Goal: Task Accomplishment & Management: Manage account settings

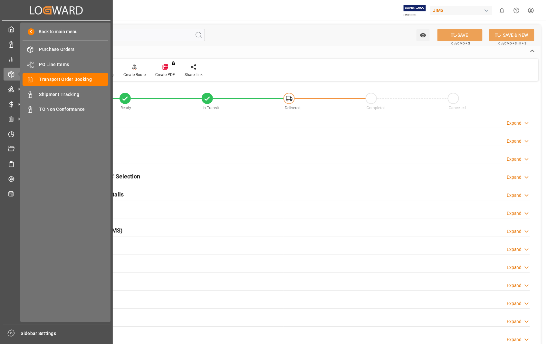
scroll to position [140, 0]
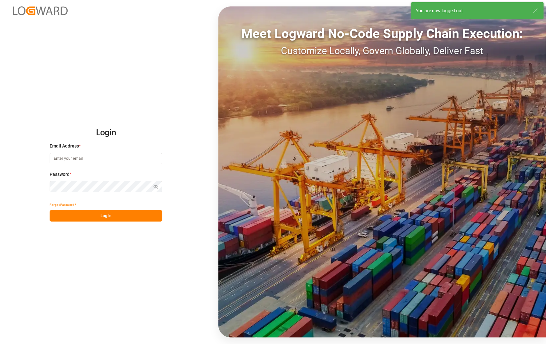
type input "sophia.zhang@jamindustries.com"
click at [107, 216] on button "Log In" at bounding box center [106, 215] width 113 height 11
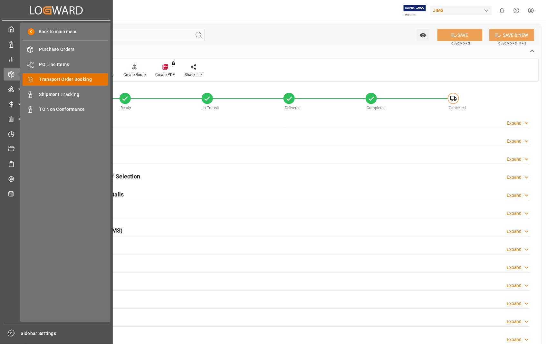
click at [79, 77] on span "Transport Order Booking" at bounding box center [73, 79] width 69 height 7
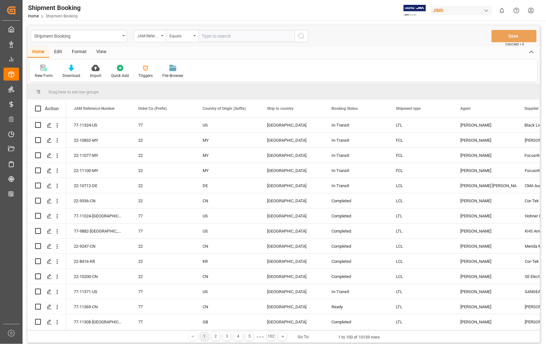
click at [246, 35] on input "text" at bounding box center [246, 36] width 97 height 12
type input "22-9116-[GEOGRAPHIC_DATA]"
click at [299, 39] on icon "search button" at bounding box center [301, 36] width 8 height 8
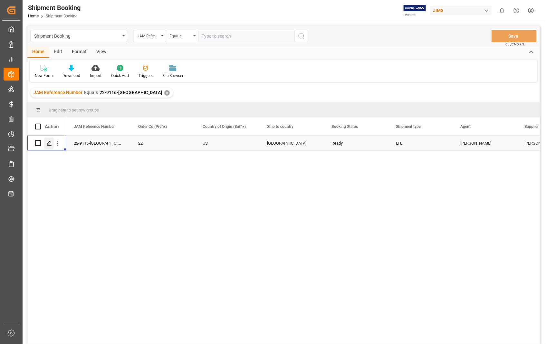
click at [48, 143] on icon "Press SPACE to select this row." at bounding box center [49, 143] width 5 height 5
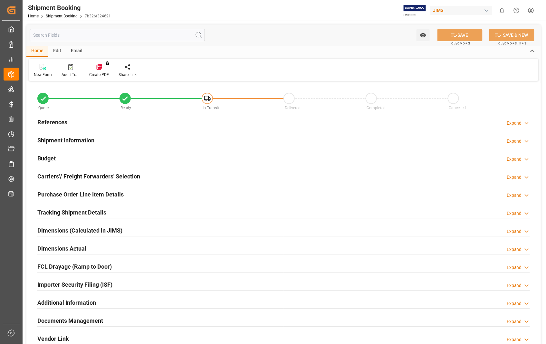
type input "0"
type input "24-04-2025 19:37"
type input "[DATE]"
type input "07-09-2025 00:00"
click at [58, 121] on h2 "References" at bounding box center [52, 122] width 30 height 9
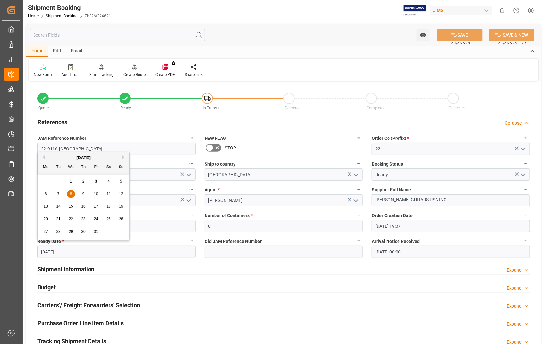
click at [78, 250] on input "[DATE]" at bounding box center [116, 252] width 158 height 12
click at [97, 180] on div "3" at bounding box center [96, 182] width 8 height 8
type input "[DATE]"
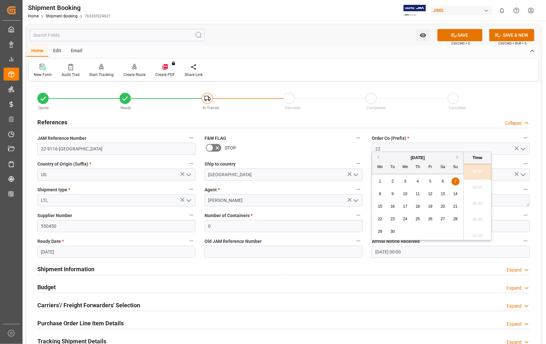
click at [439, 256] on input "07-09-2025 00:00" at bounding box center [450, 252] width 158 height 12
click at [458, 156] on button "Next Month" at bounding box center [458, 157] width 4 height 4
click at [416, 193] on div "9" at bounding box center [418, 194] width 8 height 8
type input "[DATE] 00:00"
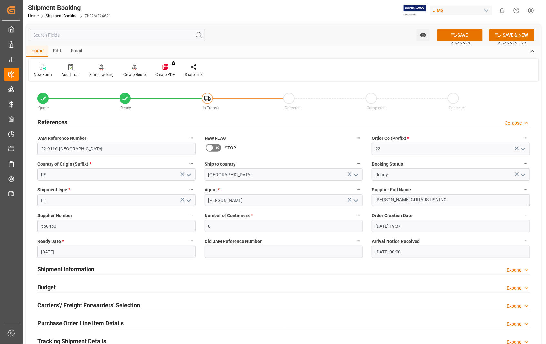
click at [467, 269] on div "Shipment Information Expand" at bounding box center [283, 268] width 492 height 12
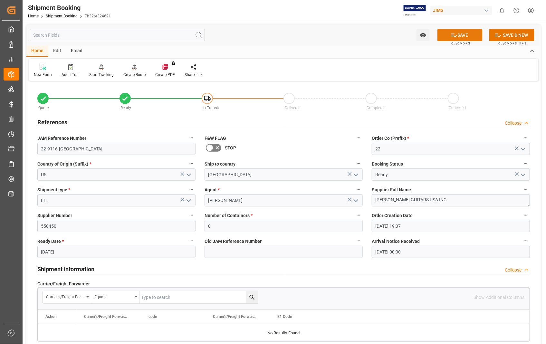
click at [462, 33] on button "SAVE" at bounding box center [459, 35] width 45 height 12
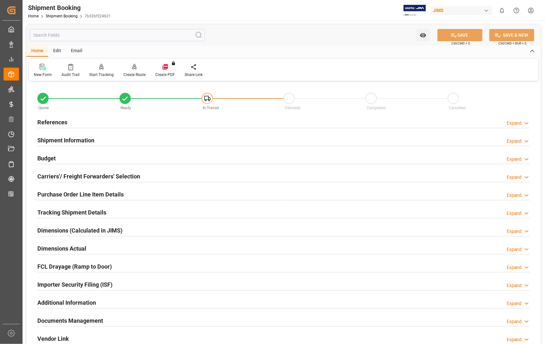
click at [87, 192] on h2 "Purchase Order Line Item Details" at bounding box center [80, 194] width 86 height 9
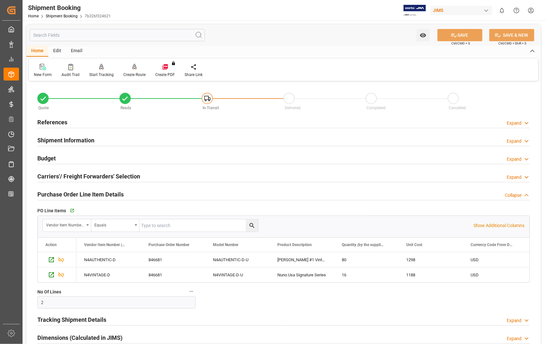
click at [87, 192] on h2 "Purchase Order Line Item Details" at bounding box center [80, 194] width 86 height 9
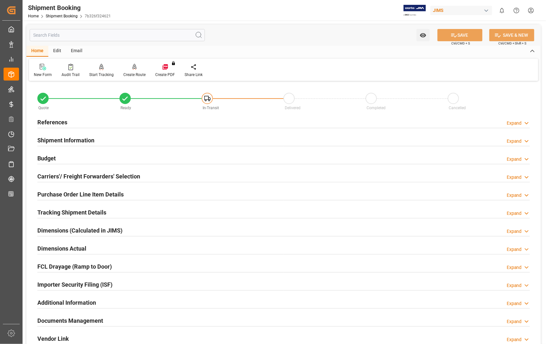
click at [77, 247] on h2 "Dimensions Actual" at bounding box center [61, 248] width 49 height 9
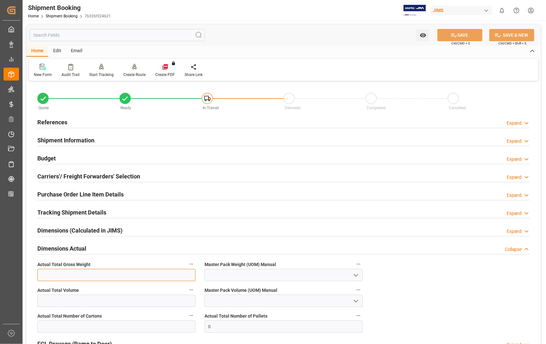
click at [126, 278] on input "text" at bounding box center [116, 275] width 158 height 12
type input "276"
click at [357, 275] on polyline "open menu" at bounding box center [356, 275] width 4 height 2
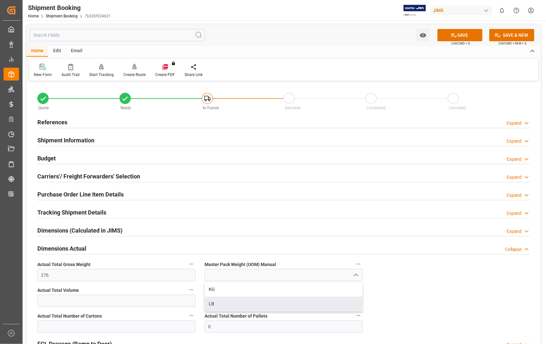
click at [224, 305] on div "LB" at bounding box center [283, 303] width 157 height 14
type input "LB"
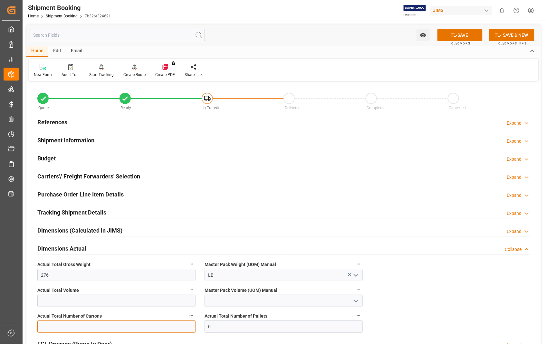
click at [152, 330] on input "text" at bounding box center [116, 326] width 158 height 12
type input "12"
click at [469, 34] on button "SAVE" at bounding box center [459, 35] width 45 height 12
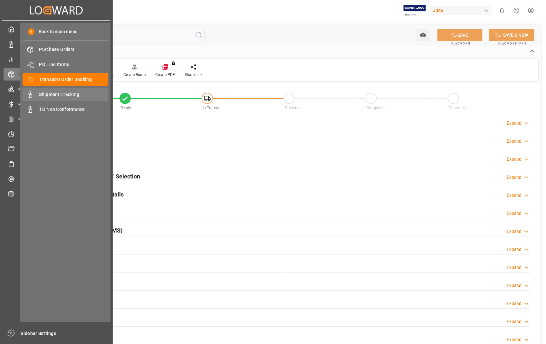
click at [71, 93] on span "Shipment Tracking" at bounding box center [73, 94] width 69 height 7
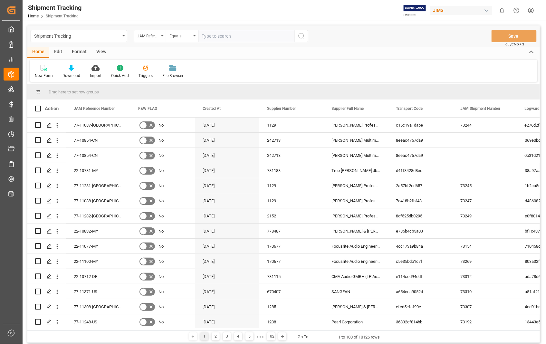
click at [253, 37] on input "text" at bounding box center [246, 36] width 97 height 12
paste input "22-9116-[GEOGRAPHIC_DATA]"
type input "22-9116-[GEOGRAPHIC_DATA]"
click at [302, 34] on icon "search button" at bounding box center [301, 36] width 8 height 8
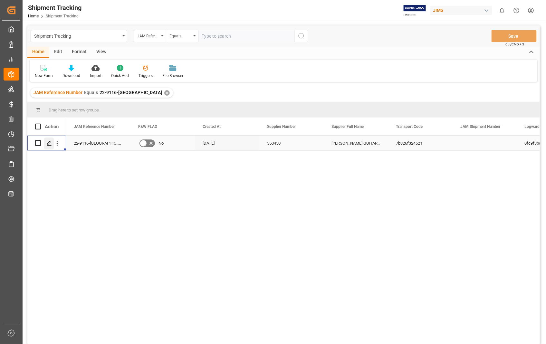
click at [50, 145] on icon "Press SPACE to select this row." at bounding box center [49, 143] width 5 height 5
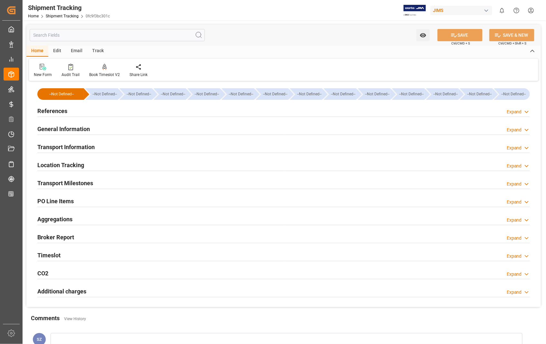
type input "[DATE]"
click at [61, 108] on h2 "References" at bounding box center [52, 111] width 30 height 9
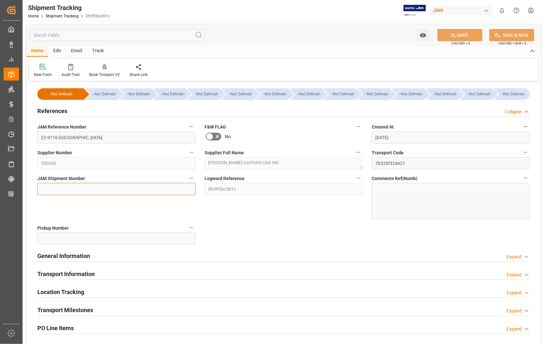
click at [112, 191] on input at bounding box center [116, 189] width 158 height 12
paste input "73314"
type input "73314"
click at [466, 35] on button "SAVE" at bounding box center [459, 35] width 45 height 12
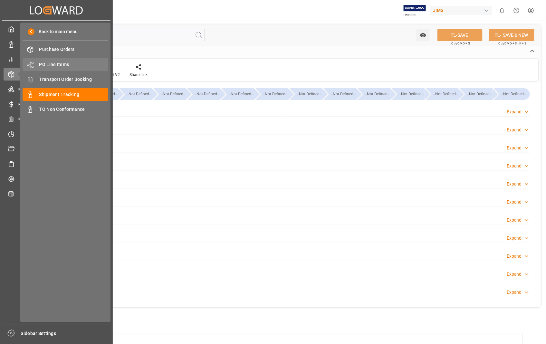
click at [62, 65] on span "PO Line Items" at bounding box center [73, 64] width 69 height 7
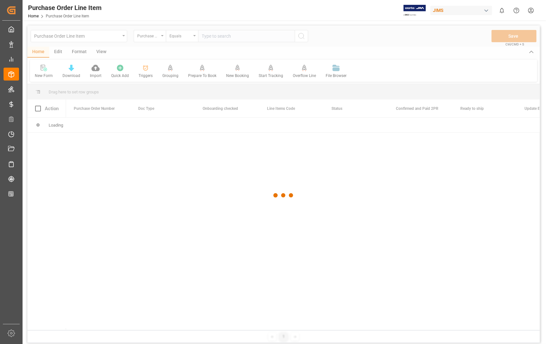
click at [246, 37] on div at bounding box center [283, 195] width 512 height 340
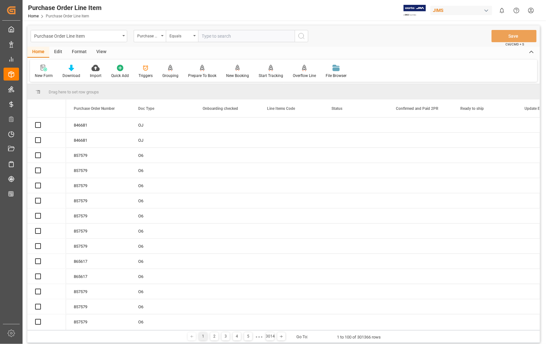
click at [241, 35] on input "text" at bounding box center [246, 36] width 97 height 12
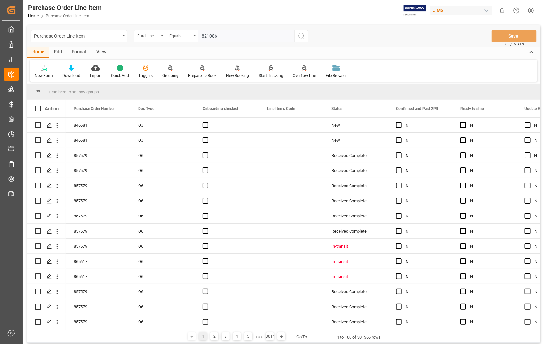
type input "821086"
click at [300, 33] on icon "search button" at bounding box center [301, 36] width 8 height 8
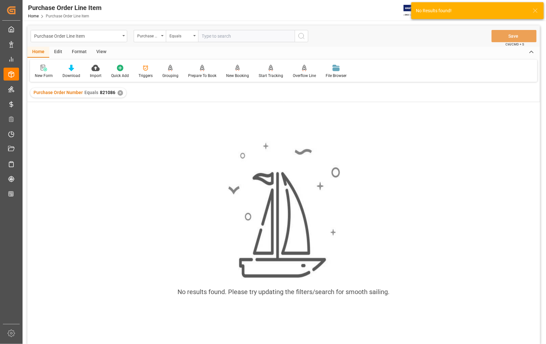
click at [120, 92] on div "✕" at bounding box center [119, 92] width 5 height 5
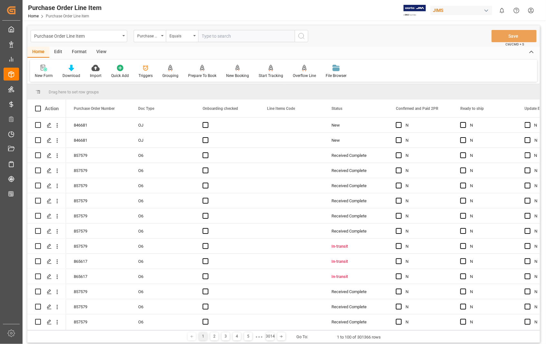
click at [240, 33] on input "text" at bounding box center [246, 36] width 97 height 12
type input "821806"
click at [302, 38] on circle "search button" at bounding box center [300, 35] width 5 height 5
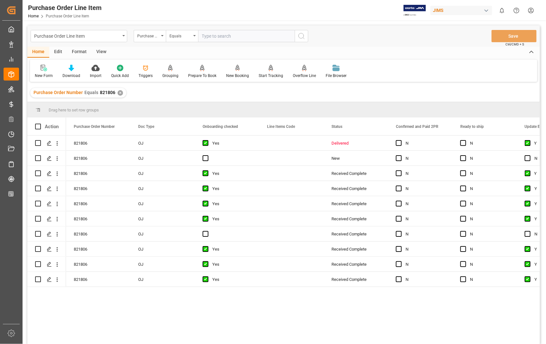
click at [101, 54] on div "View" at bounding box center [101, 52] width 20 height 11
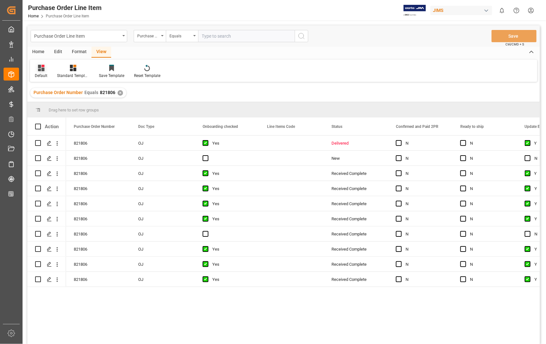
click at [36, 76] on div "Default" at bounding box center [41, 76] width 13 height 6
click at [44, 103] on div "Sophia setting." at bounding box center [66, 104] width 56 height 7
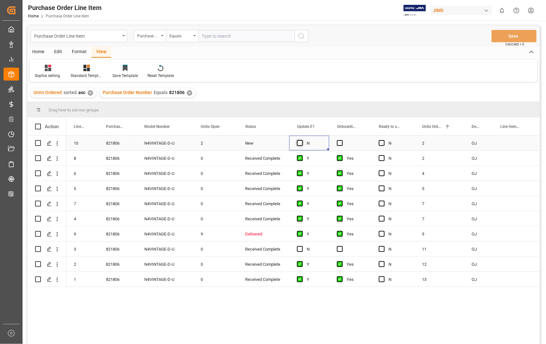
click at [299, 140] on span "Press SPACE to select this row." at bounding box center [300, 143] width 6 height 6
click at [302, 140] on input "Press SPACE to select this row." at bounding box center [302, 140] width 0 height 0
click at [340, 143] on span "Press SPACE to select this row." at bounding box center [340, 143] width 6 height 6
click at [342, 140] on input "Press SPACE to select this row." at bounding box center [342, 140] width 0 height 0
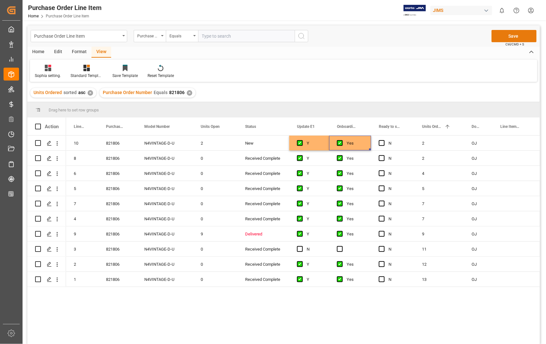
click at [512, 33] on button "Save" at bounding box center [513, 36] width 45 height 12
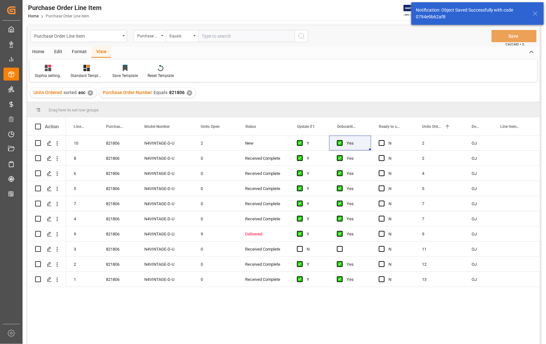
click at [40, 51] on div "Home" at bounding box center [38, 52] width 22 height 11
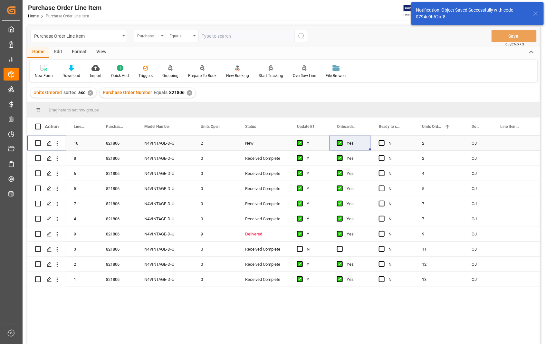
click at [38, 143] on input "Press Space to toggle row selection (unchecked)" at bounding box center [38, 143] width 6 height 6
checkbox input "true"
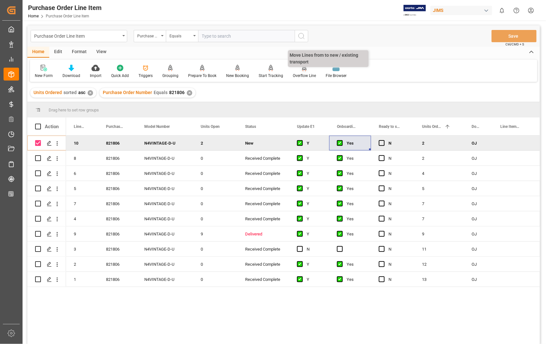
click at [304, 73] on div "Overflow Line" at bounding box center [304, 76] width 23 height 6
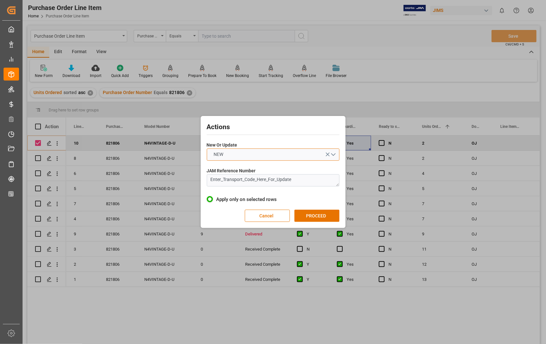
click at [332, 153] on button "NEW" at bounding box center [273, 154] width 133 height 12
click at [232, 169] on div "UPDATE" at bounding box center [273, 170] width 132 height 14
drag, startPoint x: 294, startPoint y: 183, endPoint x: 162, endPoint y: 177, distance: 132.4
click at [162, 177] on div "Actions New Or Update UPDATE JAM Reference Number Enter_Transport_Code_Here_For…" at bounding box center [273, 172] width 546 height 344
paste textarea "22-9116-[GEOGRAPHIC_DATA]"
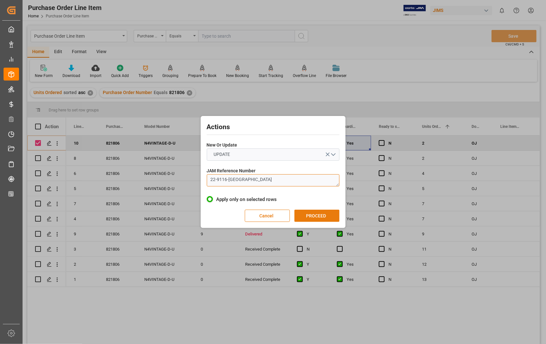
type textarea "22-9116-[GEOGRAPHIC_DATA]"
click at [314, 217] on button "PROCEED" at bounding box center [316, 216] width 45 height 12
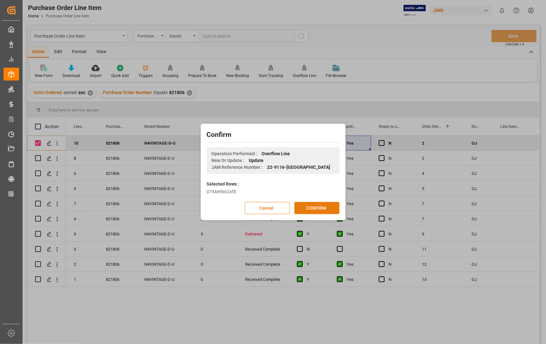
click at [314, 211] on button "CONFIRM" at bounding box center [316, 208] width 45 height 12
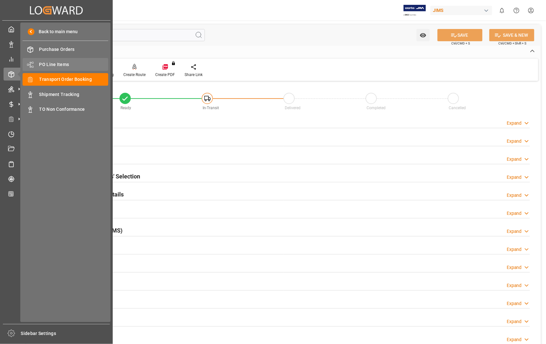
click at [55, 61] on span "PO Line Items" at bounding box center [73, 64] width 69 height 7
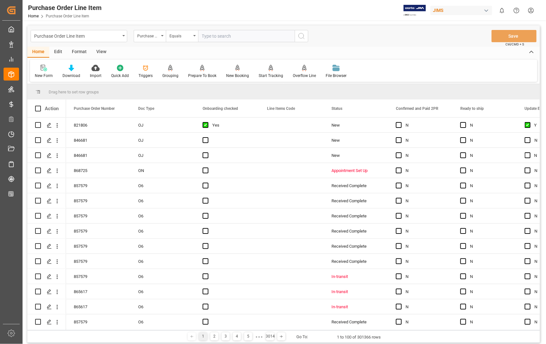
click at [232, 33] on input "text" at bounding box center [246, 36] width 97 height 12
type input "846681"
click at [301, 33] on circle "search button" at bounding box center [300, 35] width 5 height 5
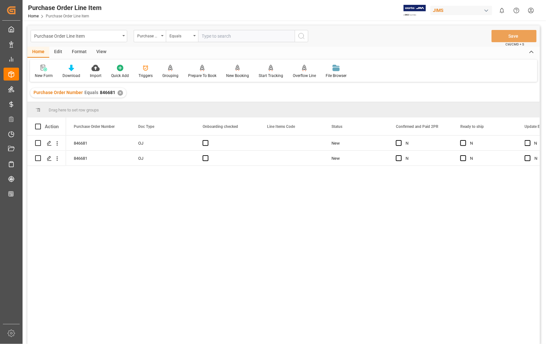
click at [101, 52] on div "View" at bounding box center [101, 52] width 20 height 11
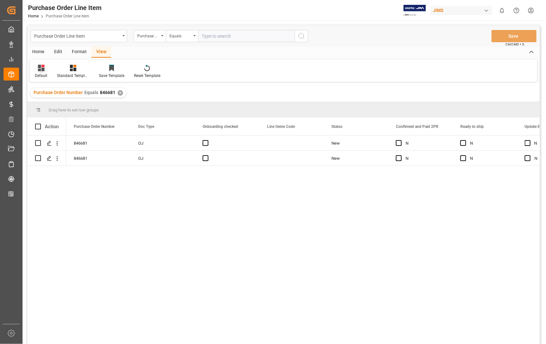
click at [44, 73] on div "Default" at bounding box center [41, 76] width 13 height 6
click at [59, 105] on div "Sophia setting." at bounding box center [66, 104] width 56 height 7
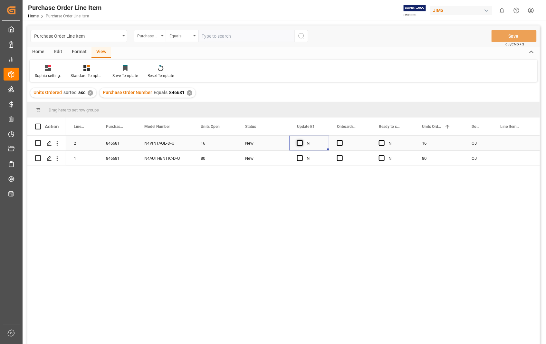
click at [300, 144] on span "Press SPACE to select this row." at bounding box center [300, 143] width 6 height 6
click at [302, 140] on input "Press SPACE to select this row." at bounding box center [302, 140] width 0 height 0
click at [255, 81] on div "Sophia setting. Standard Templates Save Template Reset Template" at bounding box center [283, 71] width 507 height 22
click at [104, 201] on div "2 846681 N4VINTAGE-D-U 16 New Y N 16 OJ N Yes 1 846681 N4AUTHENTIC-D-U 80 New N…" at bounding box center [302, 242] width 473 height 212
click at [108, 181] on div "2 846681 N4VINTAGE-D-U 16 New Y N 16 OJ N Yes 1 846681 N4AUTHENTIC-D-U 80 New N…" at bounding box center [302, 242] width 473 height 212
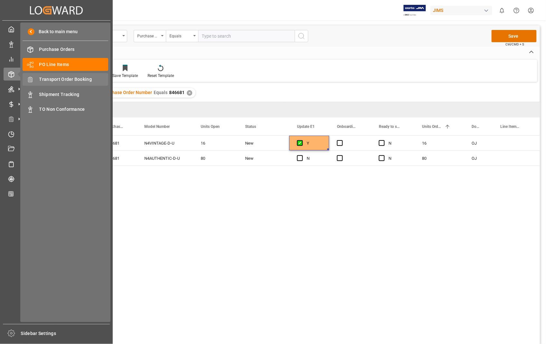
click at [66, 80] on span "Transport Order Booking" at bounding box center [73, 79] width 69 height 7
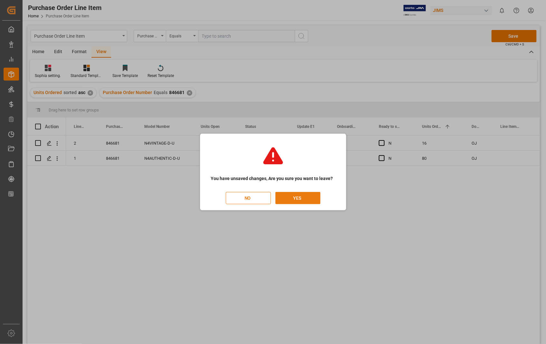
click at [293, 197] on button "YES" at bounding box center [297, 198] width 45 height 12
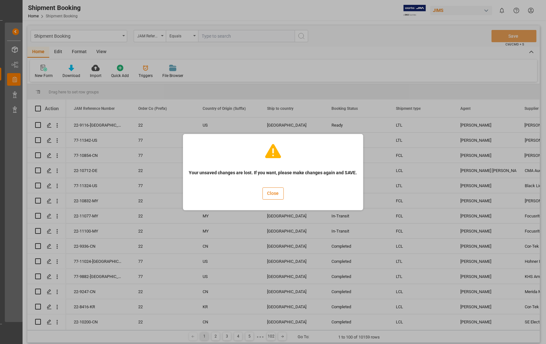
click at [268, 190] on button "Close" at bounding box center [272, 193] width 21 height 12
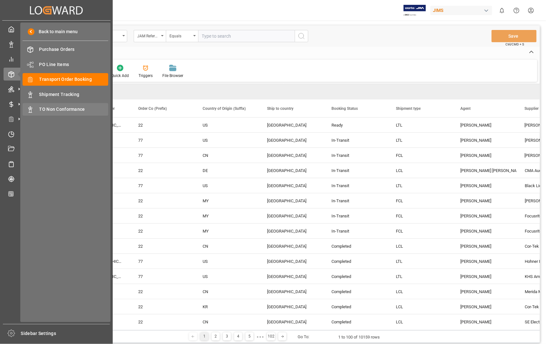
scroll to position [0, 0]
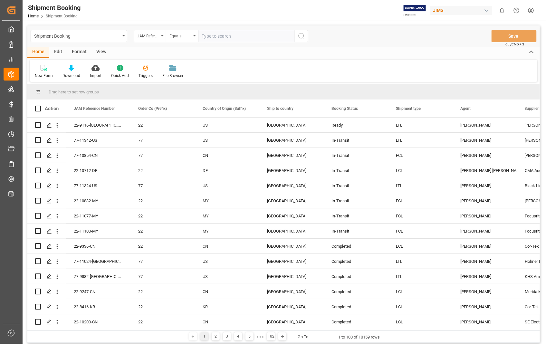
click at [227, 23] on div "Shipment Booking JAM Reference Number Equals Save Ctrl/CMD + S Home Edit Format…" at bounding box center [284, 220] width 522 height 398
click at [50, 123] on icon "Press SPACE to select this row." at bounding box center [49, 125] width 5 height 5
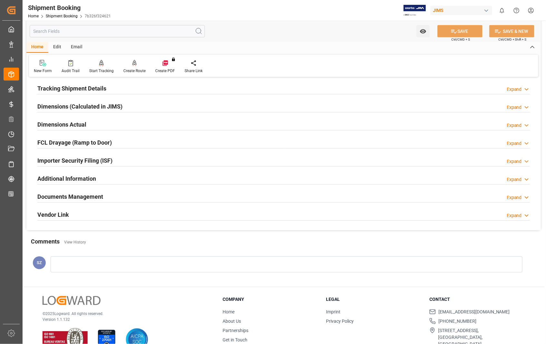
scroll to position [140, 0]
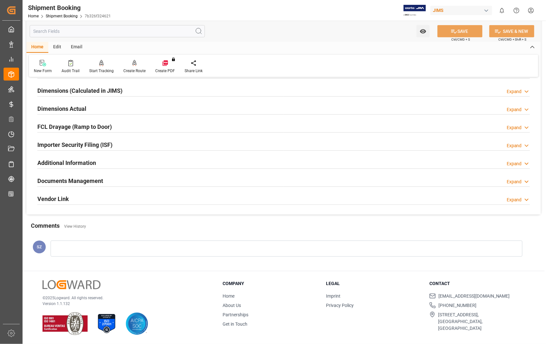
click at [73, 179] on h2 "Documents Management" at bounding box center [70, 180] width 66 height 9
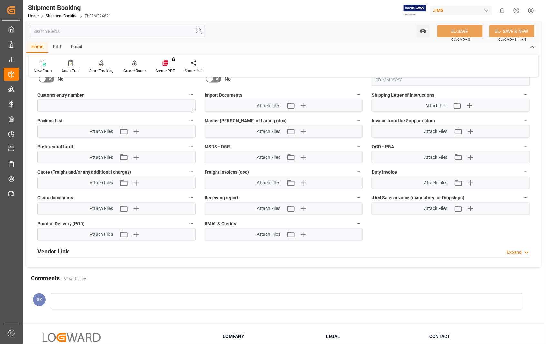
scroll to position [354, 0]
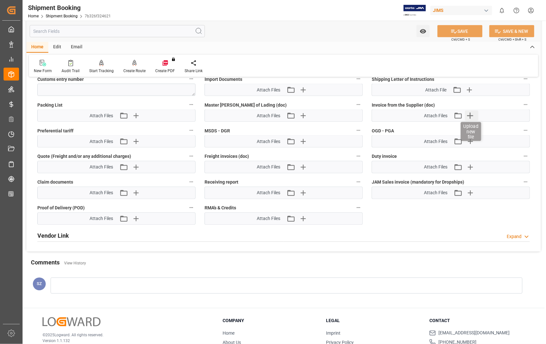
click at [472, 115] on icon "button" at bounding box center [470, 115] width 10 height 10
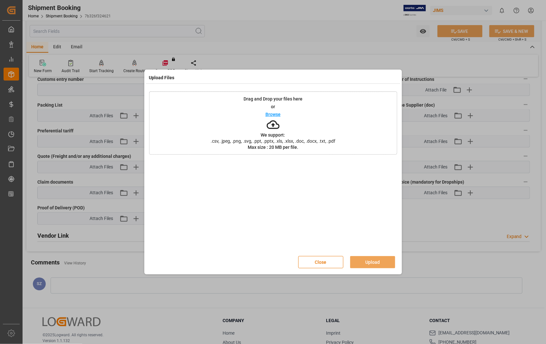
click at [275, 113] on p "Browse" at bounding box center [272, 114] width 15 height 5
click at [366, 263] on button "Upload" at bounding box center [372, 262] width 45 height 12
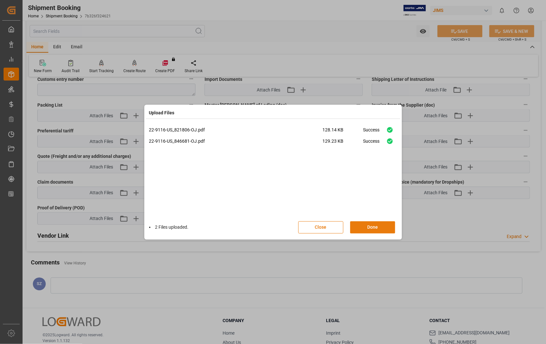
click at [373, 223] on button "Done" at bounding box center [372, 227] width 45 height 12
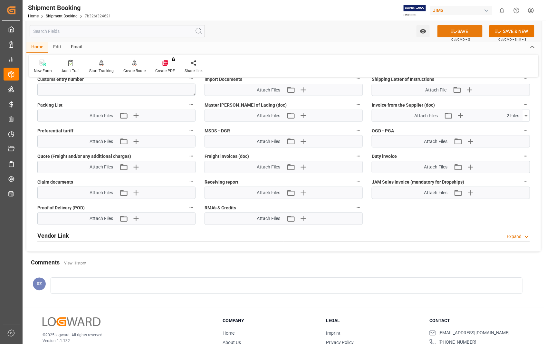
click at [462, 27] on button "SAVE" at bounding box center [459, 31] width 45 height 12
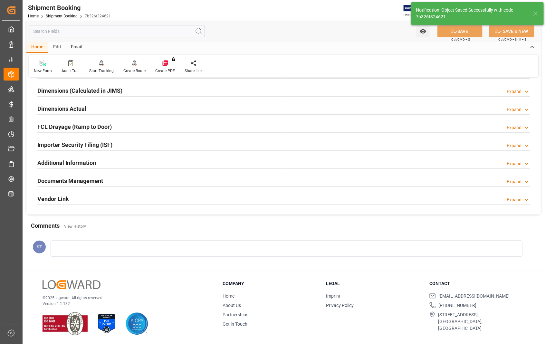
scroll to position [104, 0]
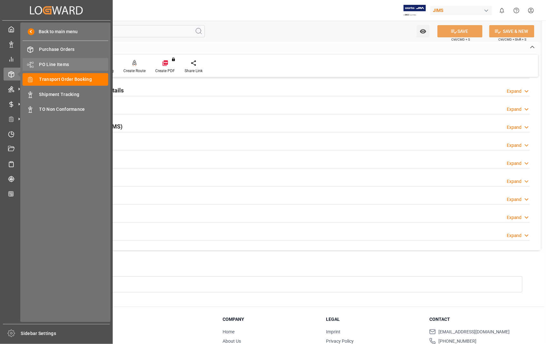
click at [61, 65] on span "PO Line Items" at bounding box center [73, 64] width 69 height 7
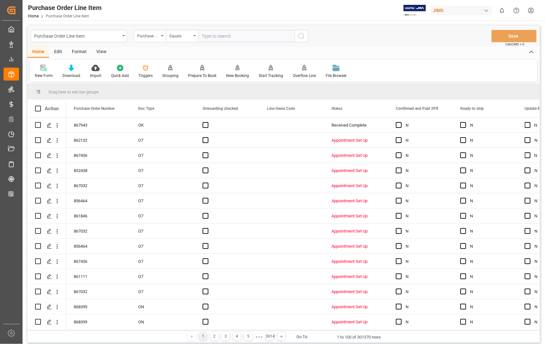
click at [249, 33] on input "text" at bounding box center [246, 36] width 97 height 12
type input "846681"
click at [300, 36] on icon "search button" at bounding box center [301, 36] width 8 height 8
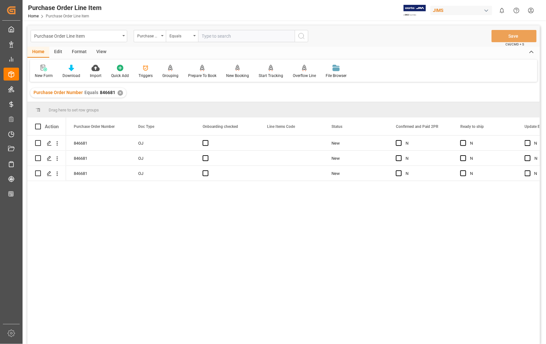
click at [103, 53] on div "View" at bounding box center [101, 52] width 20 height 11
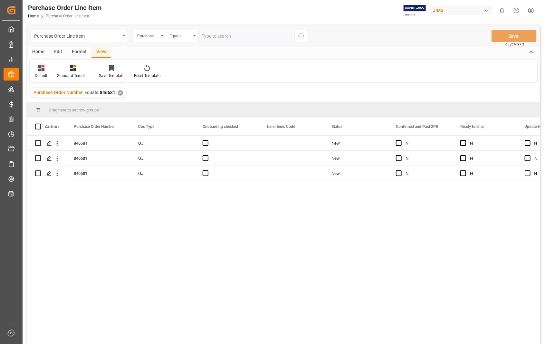
click at [41, 75] on div "Default" at bounding box center [41, 76] width 13 height 6
click at [53, 104] on div "Sophia setting." at bounding box center [66, 104] width 56 height 7
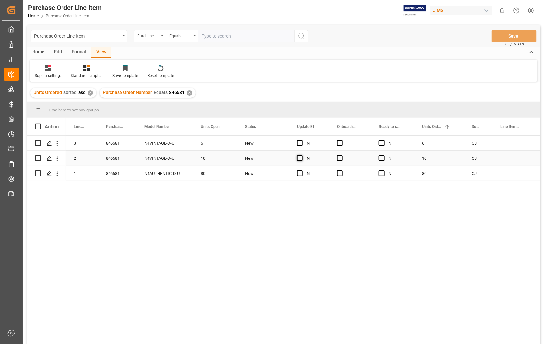
click at [297, 157] on span "Press SPACE to select this row." at bounding box center [300, 158] width 6 height 6
click at [302, 155] on input "Press SPACE to select this row." at bounding box center [302, 155] width 0 height 0
click at [339, 157] on span "Press SPACE to select this row." at bounding box center [340, 158] width 6 height 6
click at [342, 155] on input "Press SPACE to select this row." at bounding box center [342, 155] width 0 height 0
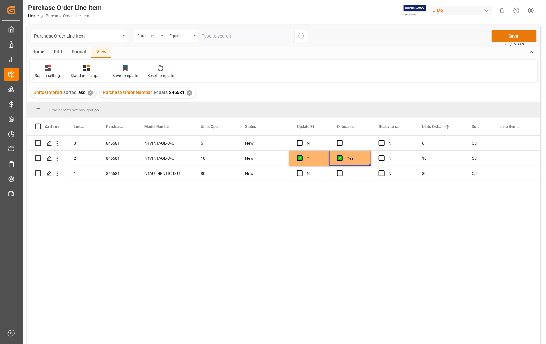
click at [511, 33] on button "Save" at bounding box center [513, 36] width 45 height 12
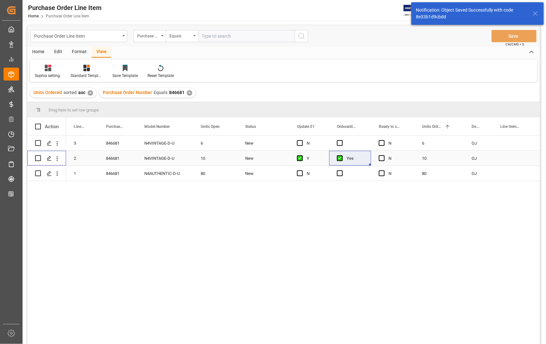
click at [39, 159] on input "Press Space to toggle row selection (unchecked)" at bounding box center [38, 158] width 6 height 6
checkbox input "true"
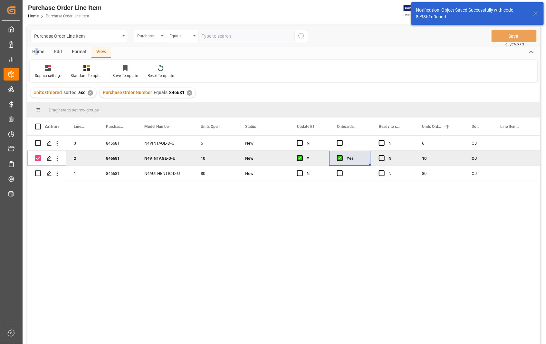
click at [37, 51] on div "Home" at bounding box center [38, 52] width 22 height 11
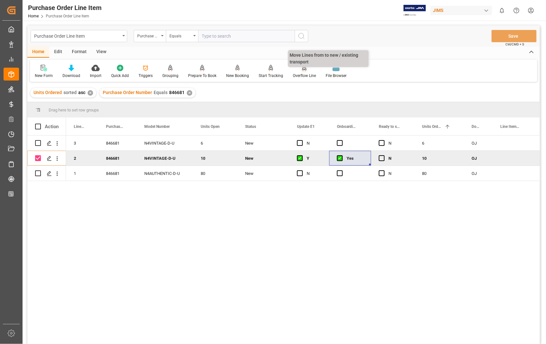
click at [303, 74] on div "Overflow Line" at bounding box center [304, 76] width 23 height 6
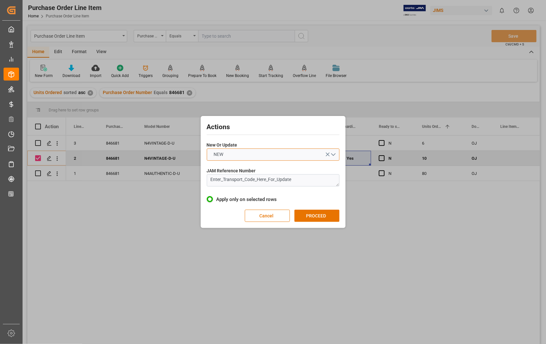
click at [335, 154] on button "NEW" at bounding box center [273, 154] width 133 height 12
click at [259, 168] on div "UPDATE" at bounding box center [273, 170] width 132 height 14
drag, startPoint x: 315, startPoint y: 177, endPoint x: 195, endPoint y: 185, distance: 120.3
click at [195, 185] on div "Actions New Or Update UPDATE JAM Reference Number Enter_Transport_Code_Here_For…" at bounding box center [273, 172] width 546 height 344
paste textarea "22-9116-[GEOGRAPHIC_DATA]"
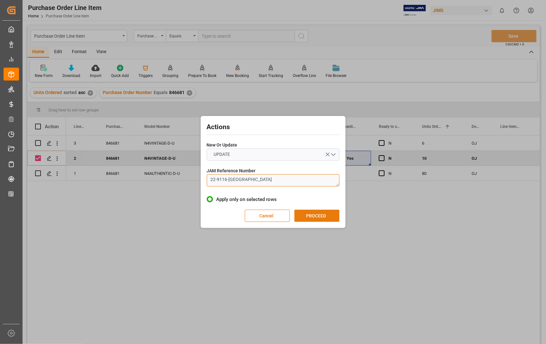
type textarea "22-9116-[GEOGRAPHIC_DATA]"
click at [319, 217] on button "PROCEED" at bounding box center [316, 216] width 45 height 12
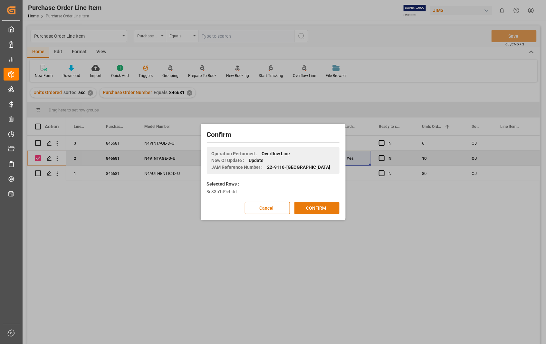
click at [319, 207] on button "CONFIRM" at bounding box center [316, 208] width 45 height 12
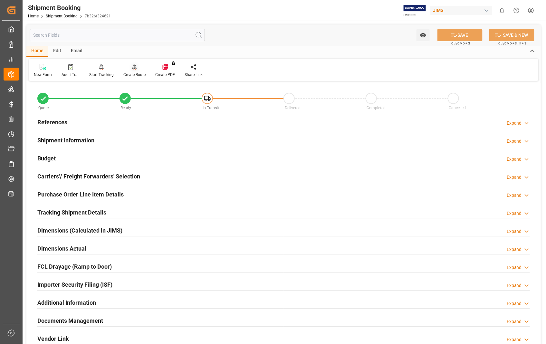
click at [136, 73] on div "Create Route" at bounding box center [134, 75] width 22 height 6
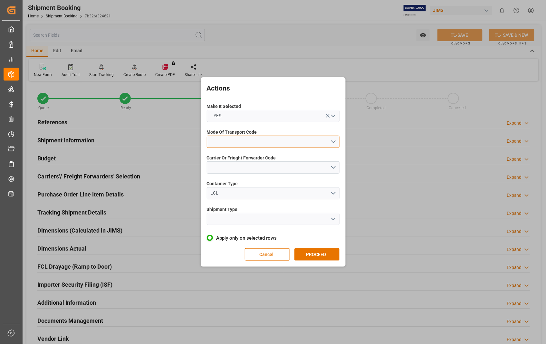
click at [333, 141] on button "open menu" at bounding box center [273, 142] width 133 height 12
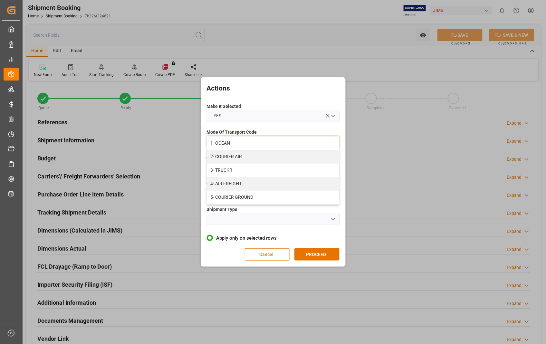
click at [333, 141] on div "1- OCEAN" at bounding box center [273, 143] width 132 height 14
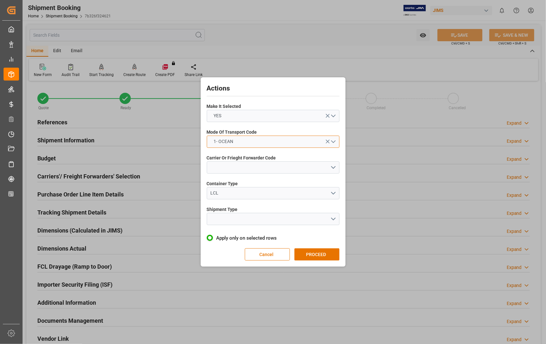
click at [333, 141] on button "1- OCEAN" at bounding box center [273, 142] width 133 height 12
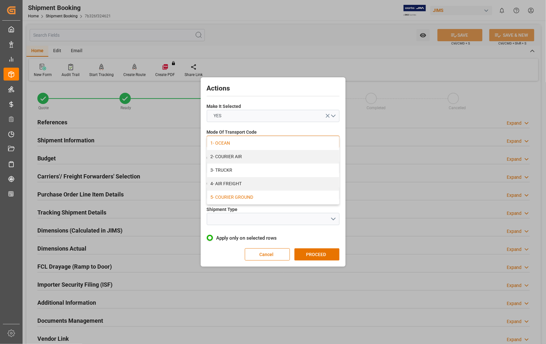
click at [227, 197] on div "5- COURIER GROUND" at bounding box center [273, 198] width 132 height 14
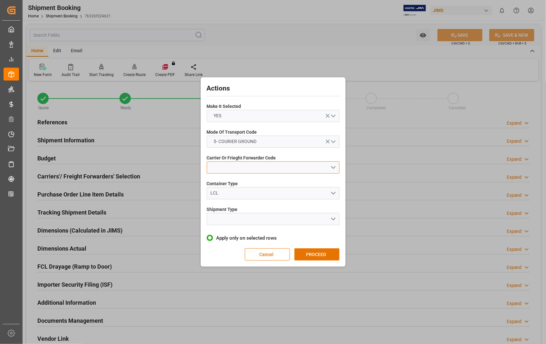
click at [332, 166] on button "open menu" at bounding box center [273, 167] width 133 height 12
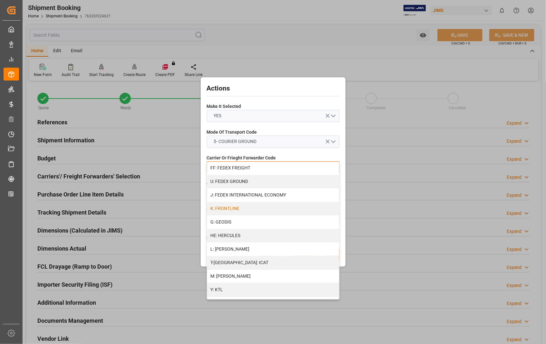
scroll to position [179, 0]
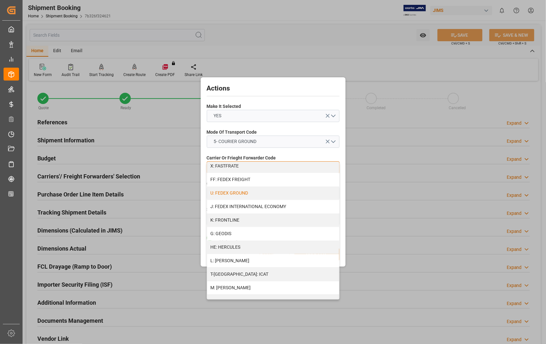
click at [265, 193] on div "U: FEDEX GROUND" at bounding box center [273, 193] width 132 height 14
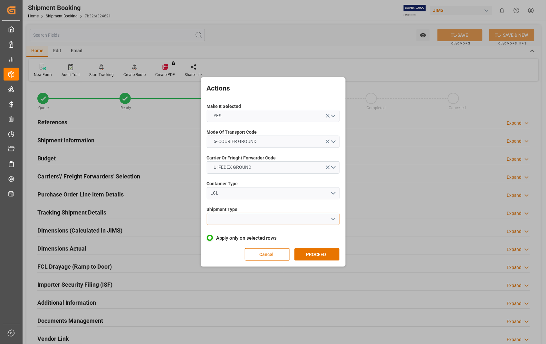
click at [333, 218] on button "open menu" at bounding box center [273, 219] width 133 height 12
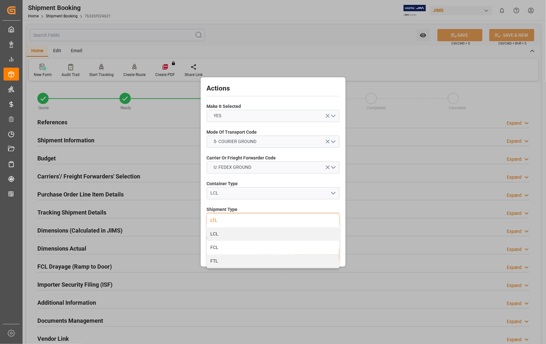
click at [235, 220] on div "LTL" at bounding box center [273, 221] width 132 height 14
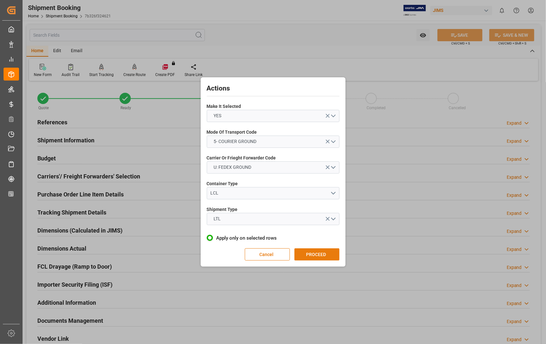
click at [314, 253] on button "PROCEED" at bounding box center [316, 254] width 45 height 12
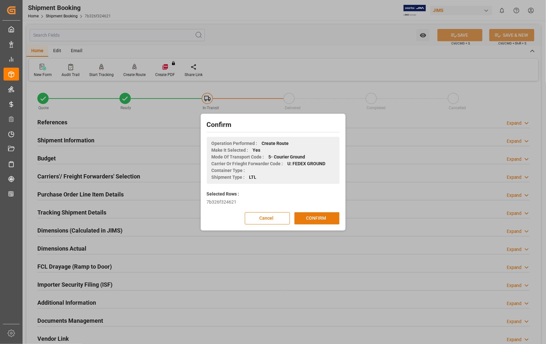
click at [319, 218] on button "CONFIRM" at bounding box center [316, 218] width 45 height 12
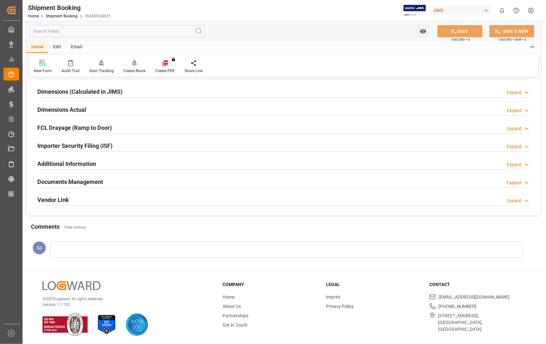
scroll to position [140, 0]
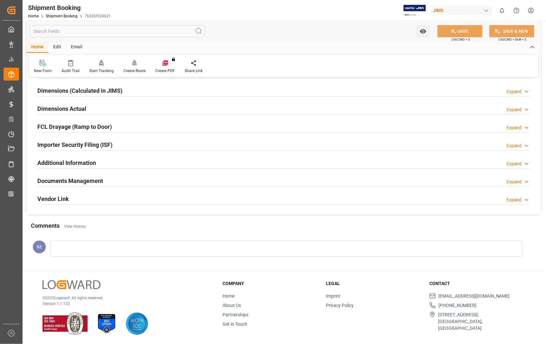
click at [75, 181] on h2 "Documents Management" at bounding box center [70, 180] width 66 height 9
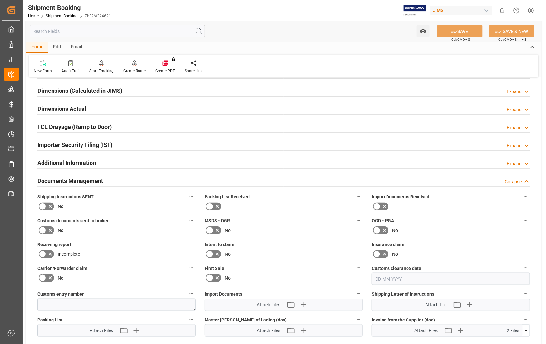
click at [75, 181] on h2 "Documents Management" at bounding box center [70, 180] width 66 height 9
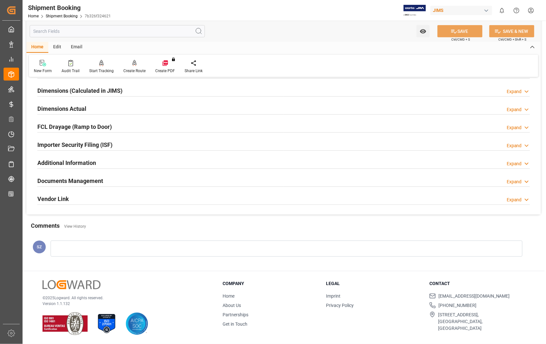
click at [61, 107] on h2 "Dimensions Actual" at bounding box center [61, 108] width 49 height 9
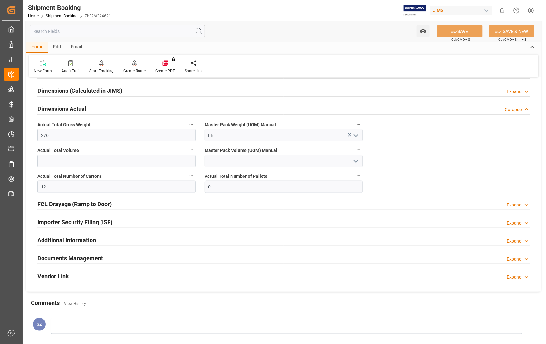
click at [61, 107] on h2 "Dimensions Actual" at bounding box center [61, 108] width 49 height 9
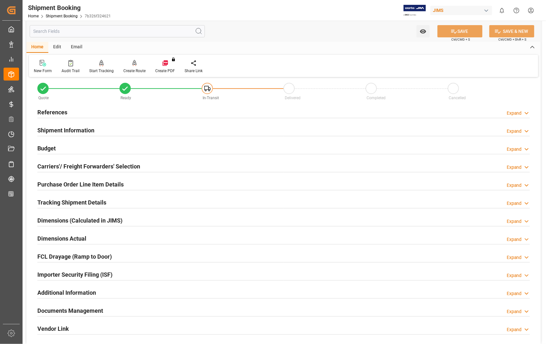
scroll to position [0, 0]
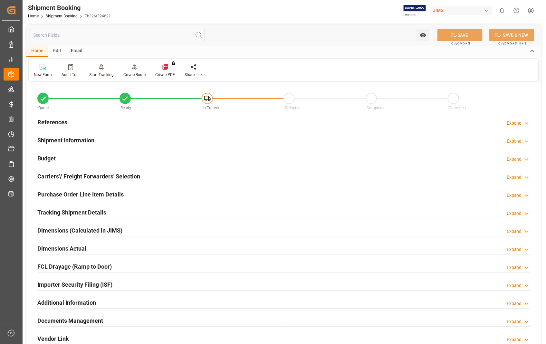
click at [73, 192] on h2 "Purchase Order Line Item Details" at bounding box center [80, 194] width 86 height 9
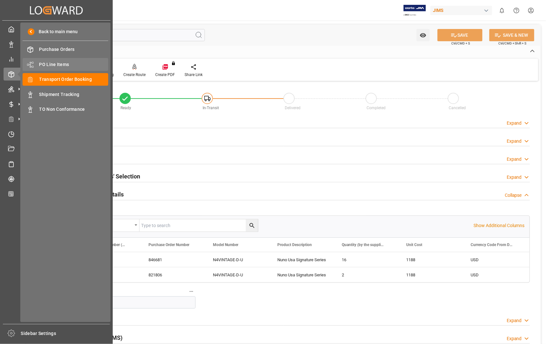
click at [60, 62] on span "PO Line Items" at bounding box center [73, 64] width 69 height 7
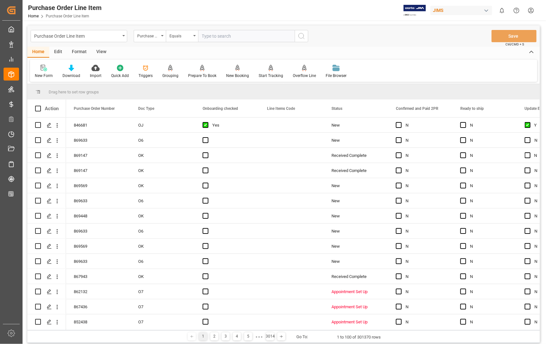
click at [241, 35] on input "text" at bounding box center [246, 36] width 97 height 12
click at [50, 124] on icon "Press SPACE to select this row." at bounding box center [49, 125] width 5 height 5
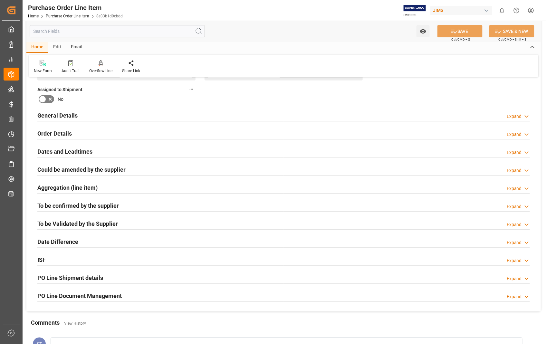
scroll to position [107, 0]
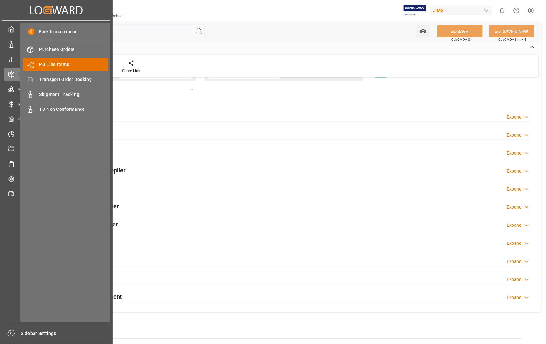
click at [62, 62] on span "PO Line Items" at bounding box center [73, 64] width 69 height 7
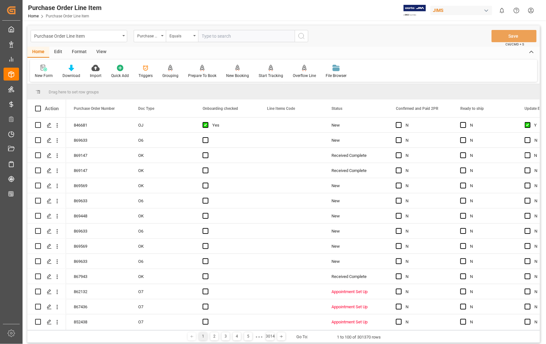
click at [239, 31] on input "text" at bounding box center [246, 36] width 97 height 12
type input "846681"
click at [304, 36] on circle "search button" at bounding box center [300, 35] width 5 height 5
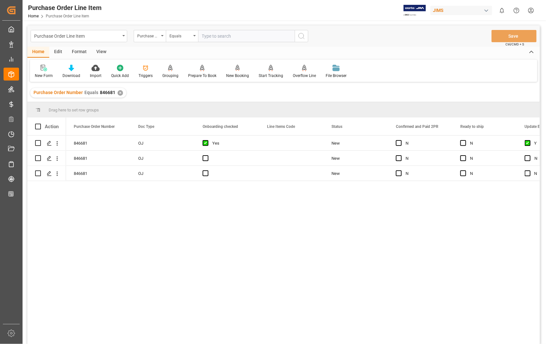
click at [98, 51] on div "View" at bounding box center [101, 52] width 20 height 11
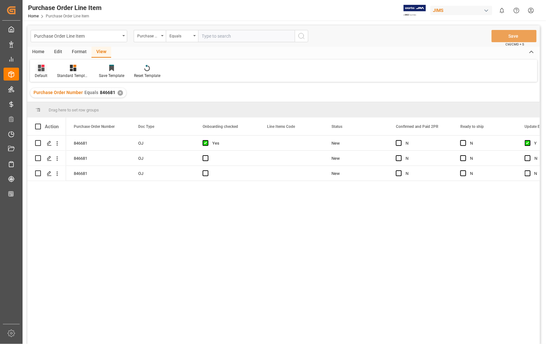
click at [43, 71] on icon at bounding box center [41, 68] width 6 height 6
click at [70, 107] on div "Sophia setting." at bounding box center [66, 104] width 56 height 7
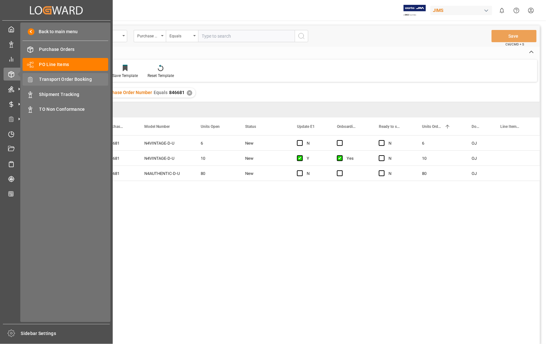
click at [51, 77] on span "Transport Order Booking" at bounding box center [73, 79] width 69 height 7
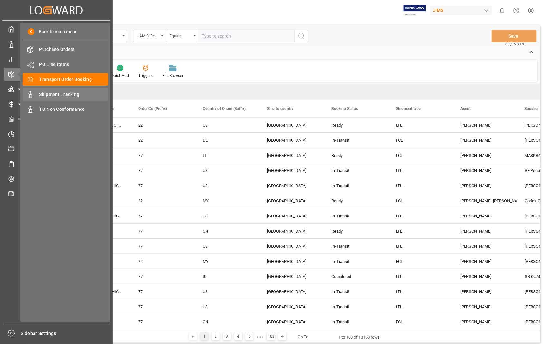
click at [56, 93] on span "Shipment Tracking" at bounding box center [73, 94] width 69 height 7
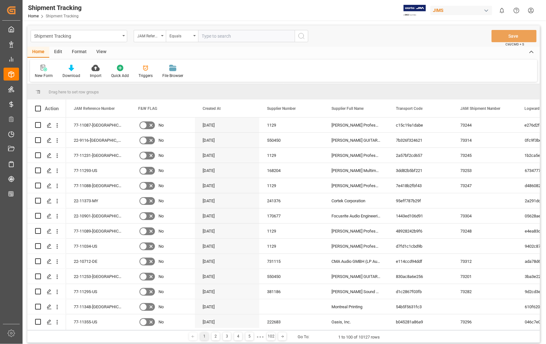
click at [242, 36] on input "text" at bounding box center [246, 36] width 97 height 12
paste input "22-9116-[GEOGRAPHIC_DATA]"
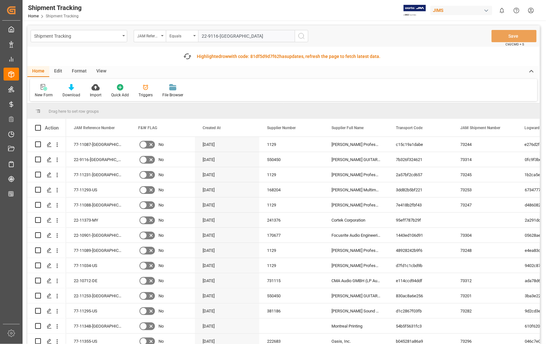
type input "22-9116-[GEOGRAPHIC_DATA]"
click at [303, 38] on circle "search button" at bounding box center [300, 35] width 5 height 5
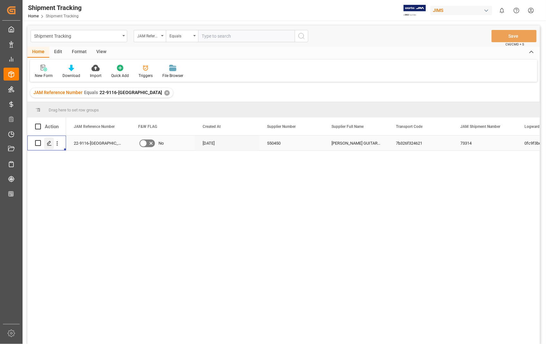
click at [49, 144] on icon "Press SPACE to select this row." at bounding box center [49, 143] width 5 height 5
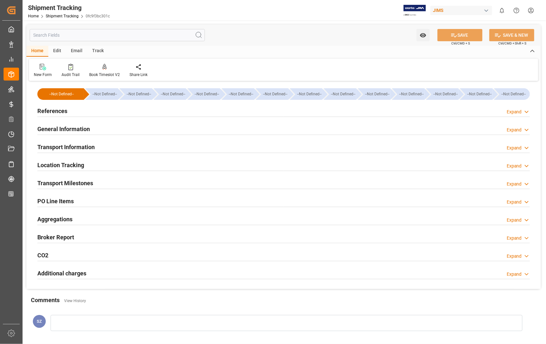
click at [65, 147] on h2 "Transport Information" at bounding box center [65, 147] width 57 height 9
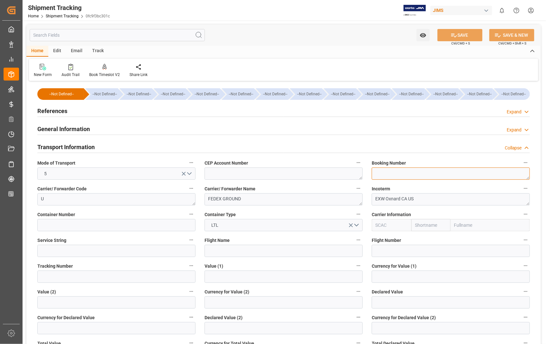
click at [404, 171] on textarea at bounding box center [450, 173] width 158 height 12
paste textarea "449802609125"
type textarea "449802609125"
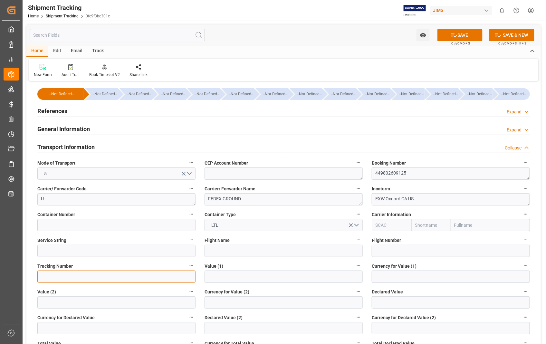
click at [69, 278] on input at bounding box center [116, 276] width 158 height 12
paste input "449802609125"
type input "449802609125"
click at [467, 32] on button "SAVE" at bounding box center [459, 35] width 45 height 12
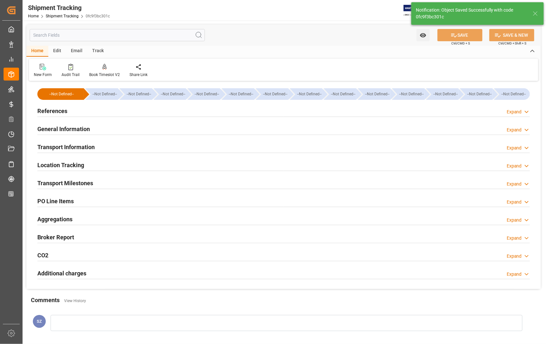
click at [76, 184] on h2 "Transport Milestones" at bounding box center [65, 183] width 56 height 9
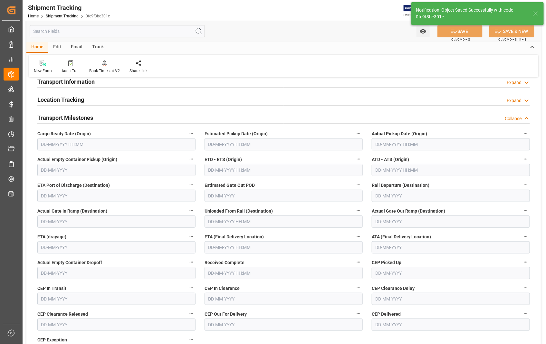
scroll to position [71, 0]
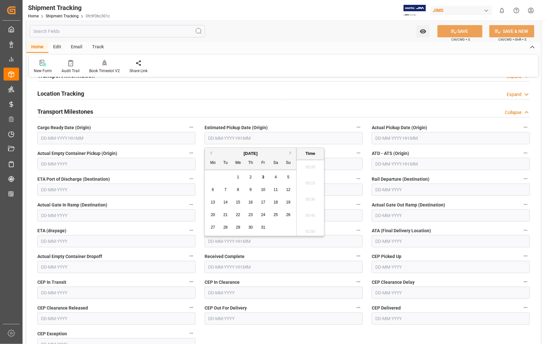
click at [248, 137] on input "text" at bounding box center [283, 138] width 158 height 12
click at [263, 178] on span "3" at bounding box center [263, 177] width 2 height 5
type input "[DATE] 00:00"
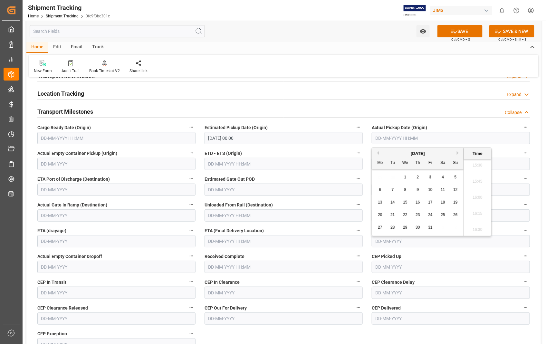
click at [452, 140] on input "text" at bounding box center [450, 138] width 158 height 12
click at [429, 175] on span "3" at bounding box center [430, 177] width 2 height 5
type input "[DATE] 00:00"
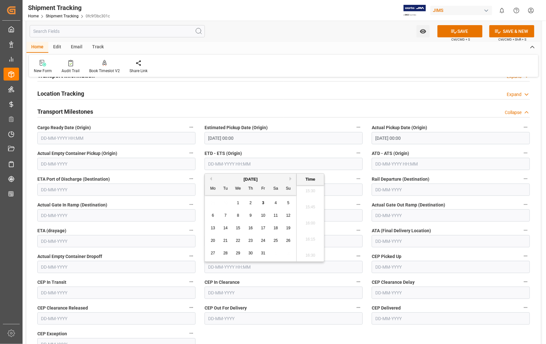
click at [274, 165] on input "text" at bounding box center [283, 164] width 158 height 12
click at [262, 203] on span "3" at bounding box center [263, 203] width 2 height 5
type input "[DATE] 00:00"
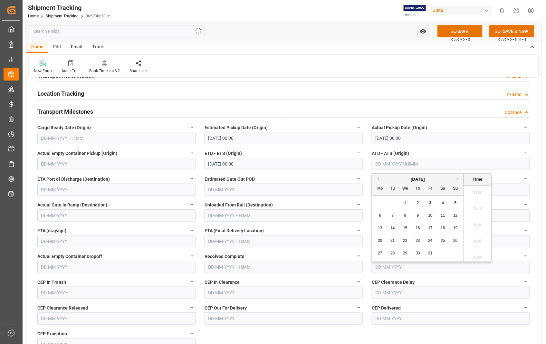
click at [454, 166] on input "text" at bounding box center [450, 164] width 158 height 12
click at [431, 203] on span "3" at bounding box center [430, 203] width 2 height 5
type input "[DATE] 00:00"
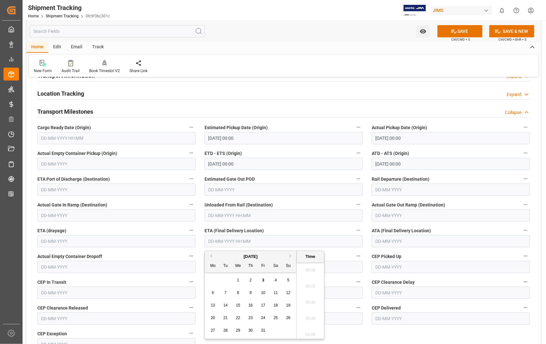
click at [268, 243] on input "text" at bounding box center [283, 241] width 158 height 12
click at [251, 294] on span "9" at bounding box center [250, 292] width 2 height 5
type input "[DATE] 00:00"
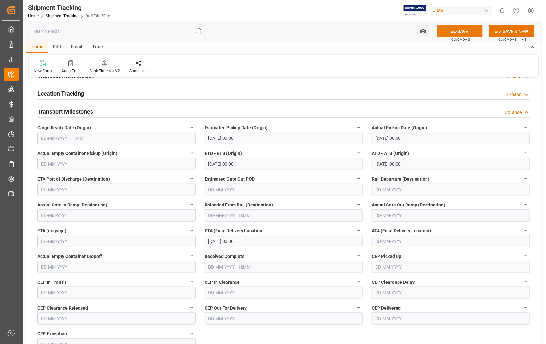
click at [458, 30] on button "SAVE" at bounding box center [459, 31] width 45 height 12
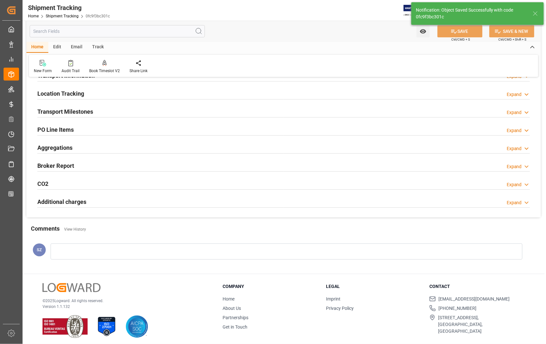
click at [61, 111] on h2 "Transport Milestones" at bounding box center [65, 111] width 56 height 9
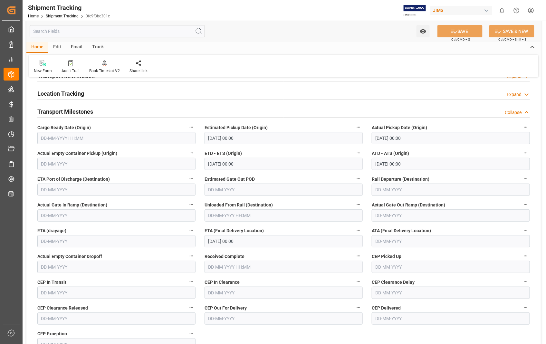
click at [63, 110] on h2 "Transport Milestones" at bounding box center [65, 111] width 56 height 9
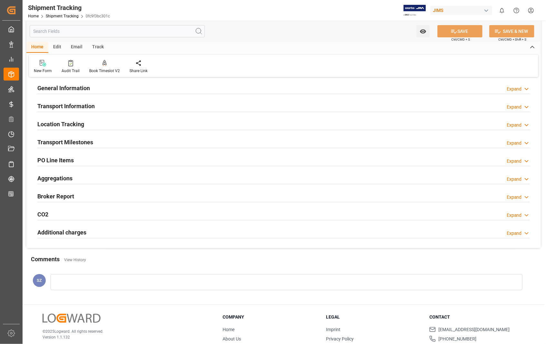
scroll to position [0, 0]
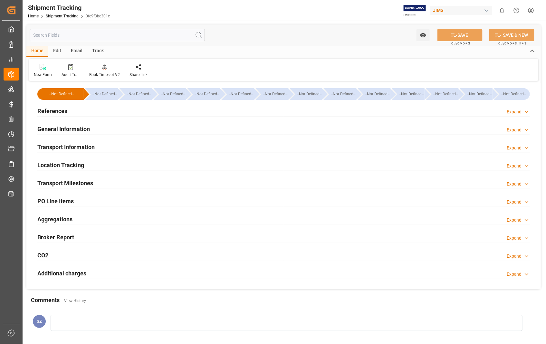
click at [62, 144] on h2 "Transport Information" at bounding box center [65, 147] width 57 height 9
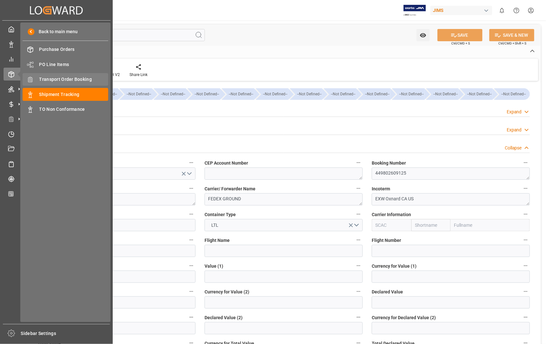
click at [79, 76] on span "Transport Order Booking" at bounding box center [73, 79] width 69 height 7
